Goal: Task Accomplishment & Management: Manage account settings

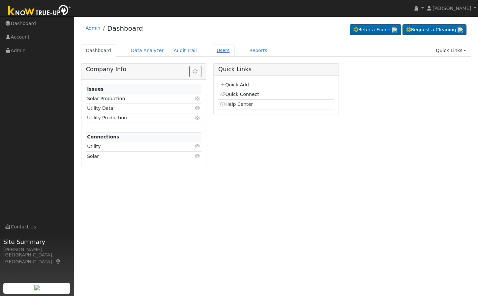
click at [216, 46] on link "Users" at bounding box center [223, 51] width 23 height 12
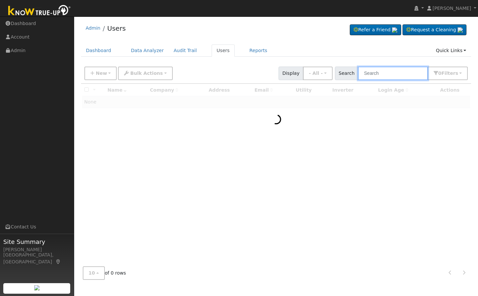
click at [387, 71] on input "text" at bounding box center [393, 74] width 70 height 14
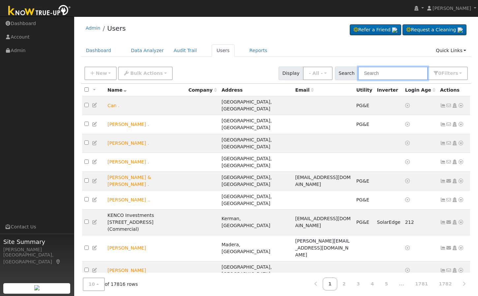
click at [387, 71] on input "text" at bounding box center [393, 74] width 70 height 14
click at [385, 72] on input "text" at bounding box center [393, 74] width 70 height 14
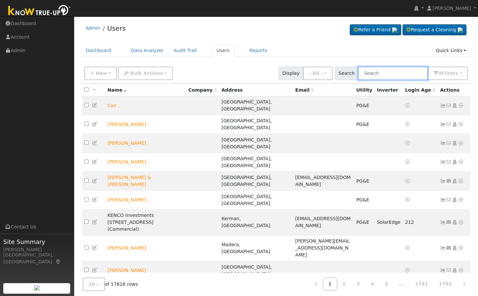
click at [385, 72] on input "text" at bounding box center [393, 74] width 70 height 14
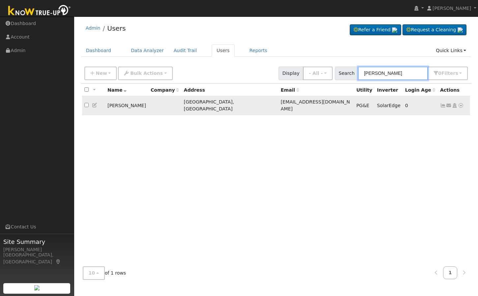
type input "Michael Morr"
click at [455, 103] on icon at bounding box center [455, 105] width 6 height 5
